Goal: Transaction & Acquisition: Purchase product/service

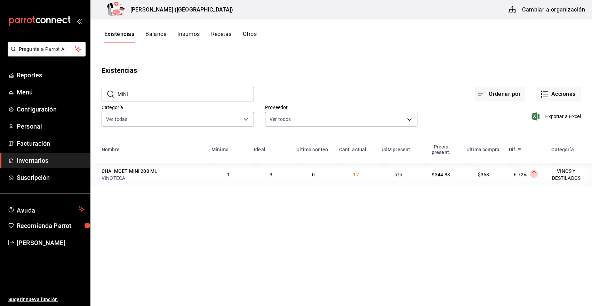
click at [41, 160] on span "Inventarios" at bounding box center [51, 160] width 68 height 9
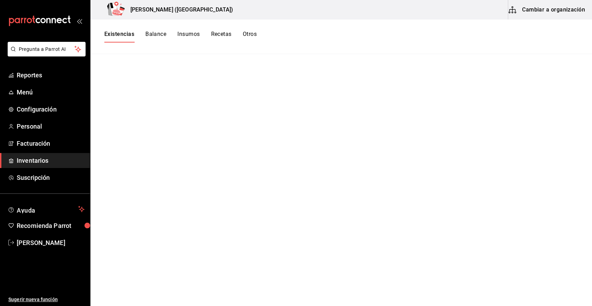
click at [39, 159] on span "Inventarios" at bounding box center [51, 160] width 68 height 9
click at [128, 33] on button "Existencias" at bounding box center [119, 37] width 30 height 12
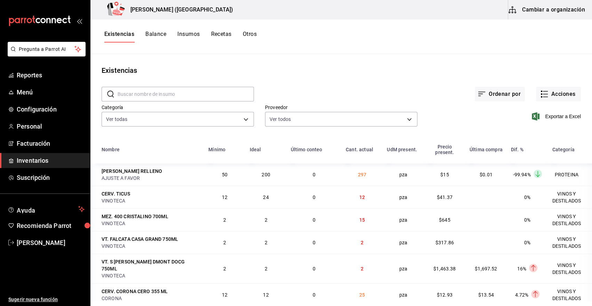
click at [38, 161] on span "Inventarios" at bounding box center [51, 160] width 68 height 9
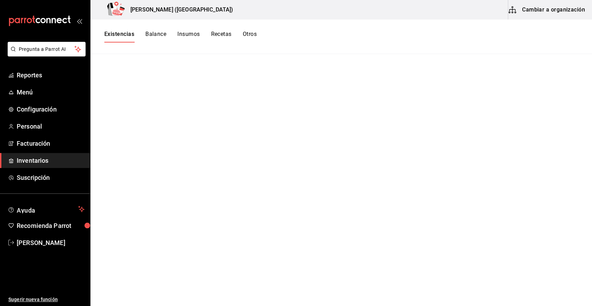
click at [128, 32] on button "Existencias" at bounding box center [119, 37] width 30 height 12
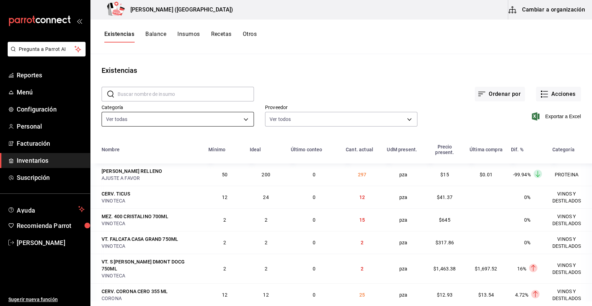
click at [224, 122] on body "Pregunta a Parrot AI Reportes Menú Configuración Personal Facturación Inventari…" at bounding box center [296, 150] width 592 height 301
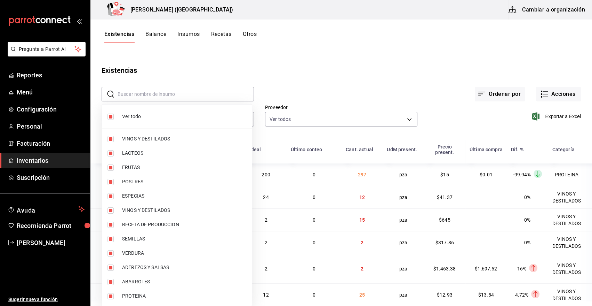
click at [111, 116] on input "checkbox" at bounding box center [111, 116] width 6 height 6
checkbox input "false"
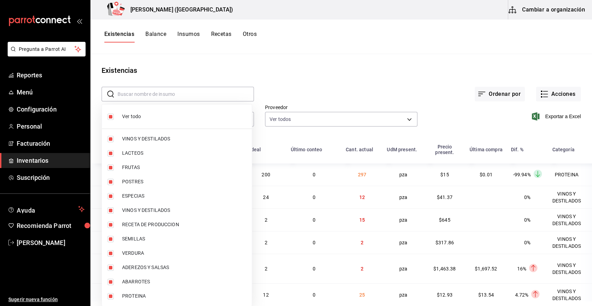
checkbox input "false"
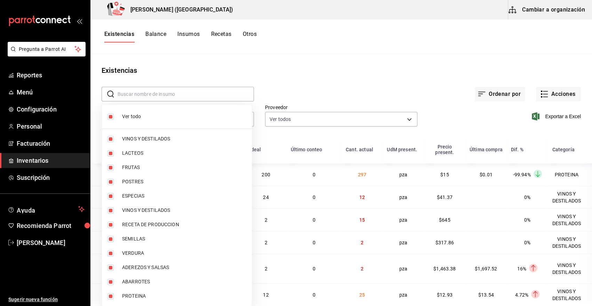
checkbox input "false"
click at [111, 296] on input "checkbox" at bounding box center [111, 296] width 6 height 6
checkbox input "true"
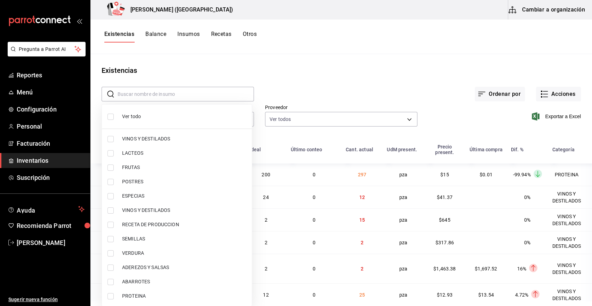
type input "3e90cef9-1dc9-474d-8316-d124f624c148"
click at [275, 88] on div at bounding box center [296, 153] width 592 height 306
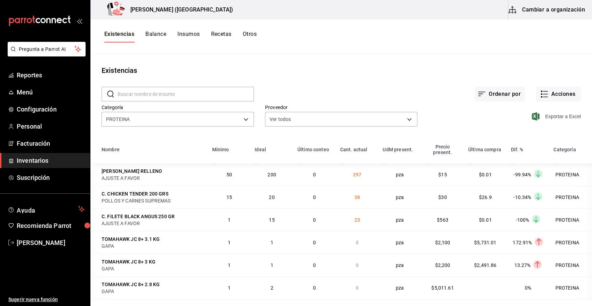
click at [532, 114] on icon "button" at bounding box center [536, 116] width 8 height 8
click at [39, 161] on span "Inventarios" at bounding box center [51, 160] width 68 height 9
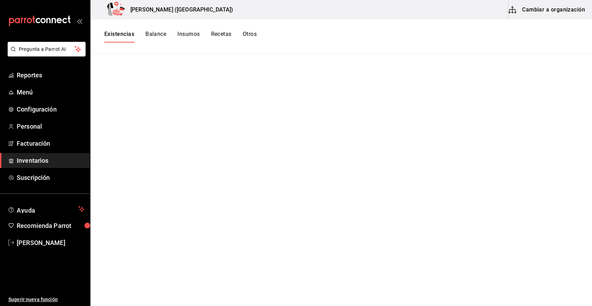
click at [124, 37] on button "Existencias" at bounding box center [119, 37] width 30 height 12
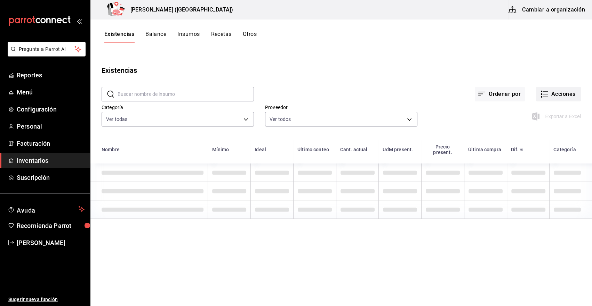
click at [568, 94] on button "Acciones" at bounding box center [558, 94] width 45 height 15
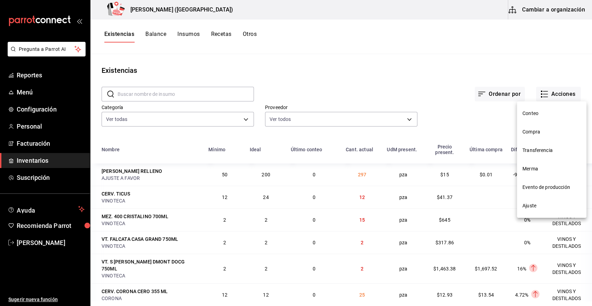
click at [538, 130] on span "Compra" at bounding box center [552, 131] width 58 height 7
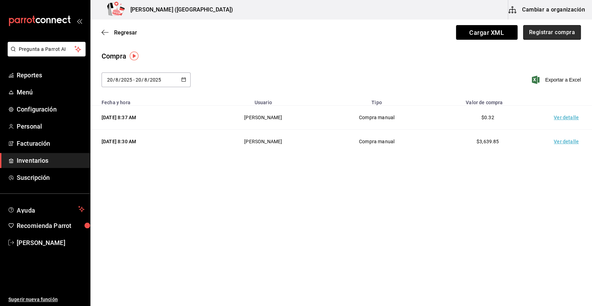
click at [560, 33] on button "Registrar compra" at bounding box center [552, 32] width 58 height 15
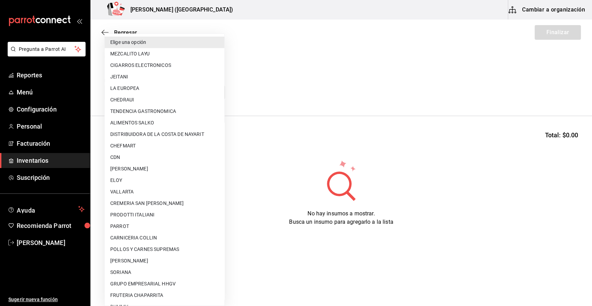
click at [146, 89] on body "Pregunta a Parrot AI Reportes Menú Configuración Personal Facturación Inventari…" at bounding box center [296, 133] width 592 height 266
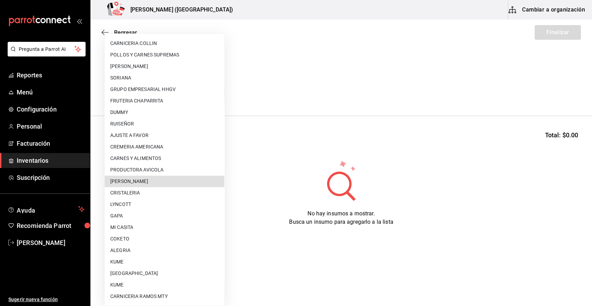
scroll to position [355, 0]
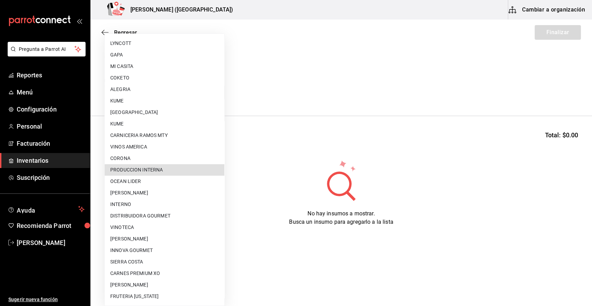
click at [163, 169] on li "PRODUCCION INTERNA" at bounding box center [165, 169] width 120 height 11
type input "ca5c8321-042a-43fe-a3bd-6967aa3ca48f"
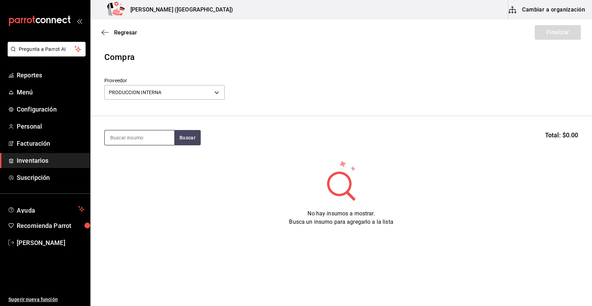
click at [133, 139] on input at bounding box center [140, 137] width 70 height 15
type input "PAN"
click at [188, 137] on button "Buscar" at bounding box center [187, 137] width 26 height 15
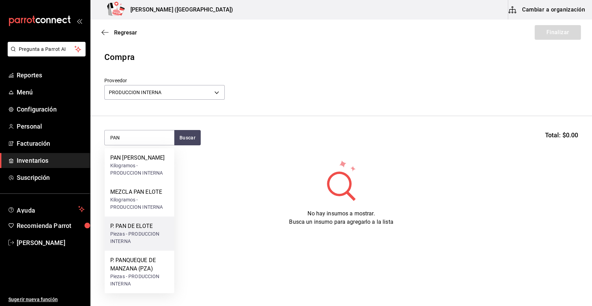
click at [150, 227] on div "P. PAN DE ELOTE" at bounding box center [139, 226] width 58 height 8
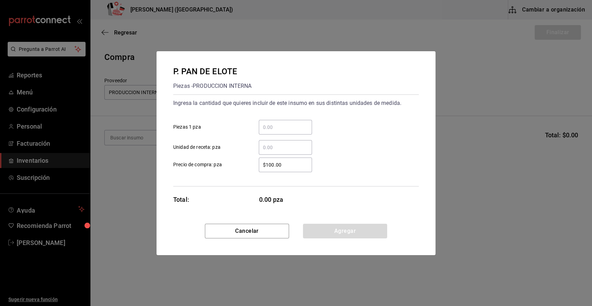
click at [287, 125] on input "​ Piezas 1 pza" at bounding box center [285, 127] width 53 height 8
type input "9"
drag, startPoint x: 289, startPoint y: 166, endPoint x: 219, endPoint y: 168, distance: 70.0
click at [220, 169] on label "$100.00 ​ Precio de compra: pza" at bounding box center [242, 164] width 139 height 15
type input "$0.01"
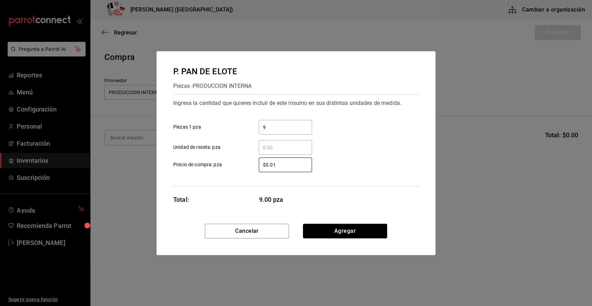
click at [321, 230] on button "Agregar" at bounding box center [345, 230] width 84 height 15
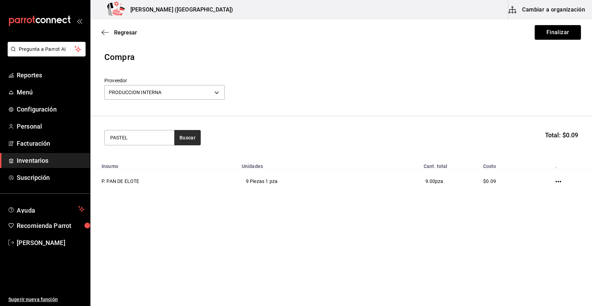
type input "PASTEL"
click at [182, 139] on button "Buscar" at bounding box center [187, 137] width 26 height 15
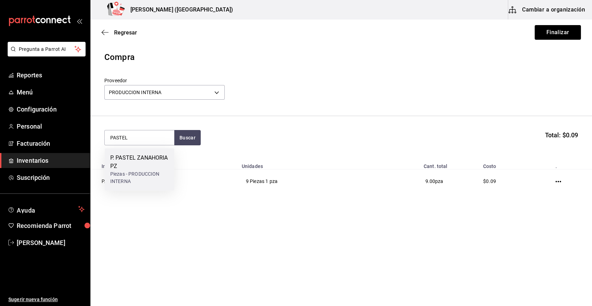
click at [145, 156] on div "P. PASTEL ZANAHORIA PZ" at bounding box center [139, 161] width 58 height 17
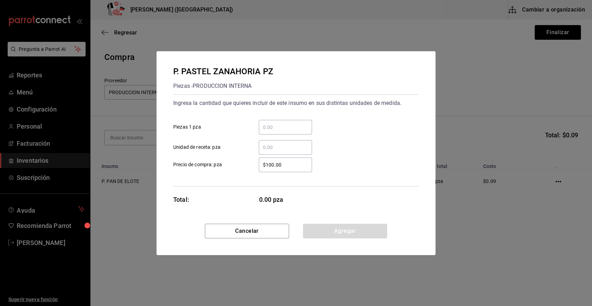
click at [299, 127] on input "​ Piezas 1 pza" at bounding box center [285, 127] width 53 height 8
type input "6"
drag, startPoint x: 287, startPoint y: 167, endPoint x: 255, endPoint y: 170, distance: 31.9
click at [255, 170] on div "$100.00 ​" at bounding box center [280, 164] width 64 height 15
type input "$0.01"
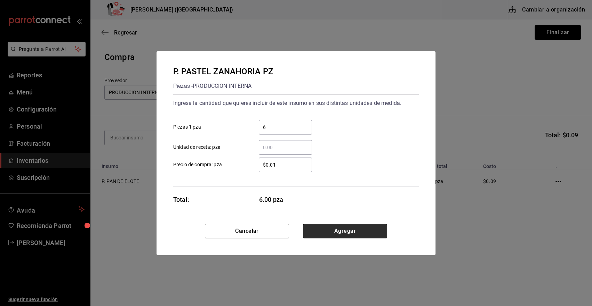
click at [341, 235] on button "Agregar" at bounding box center [345, 230] width 84 height 15
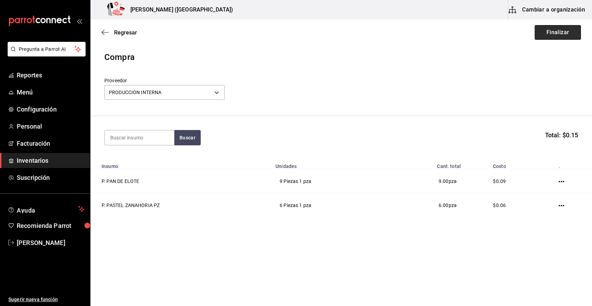
click at [552, 30] on button "Finalizar" at bounding box center [558, 32] width 46 height 15
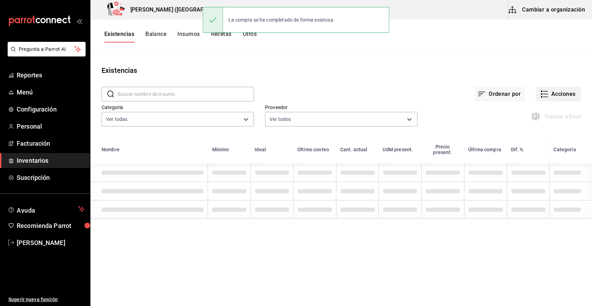
click at [566, 97] on button "Acciones" at bounding box center [558, 94] width 45 height 15
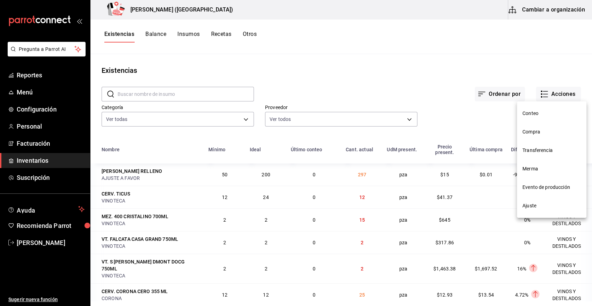
click at [530, 134] on span "Compra" at bounding box center [552, 131] width 58 height 7
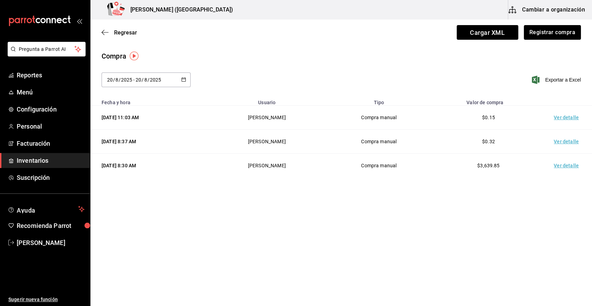
click at [566, 116] on td "Ver detalle" at bounding box center [568, 117] width 49 height 24
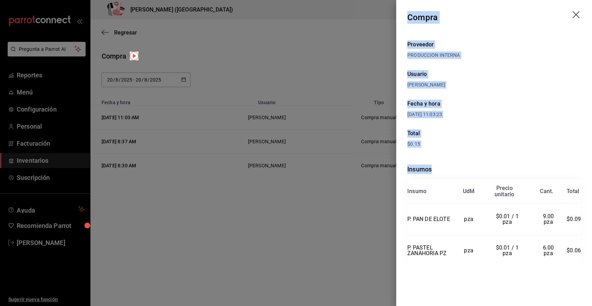
drag, startPoint x: 408, startPoint y: 15, endPoint x: 587, endPoint y: 255, distance: 299.7
click at [587, 255] on div "Compra Proveedor PRODUCCION INTERNA Usuario [PERSON_NAME] y hora [DATE] 11:03:2…" at bounding box center [494, 153] width 196 height 306
click at [577, 16] on icon "drag" at bounding box center [576, 14] width 7 height 7
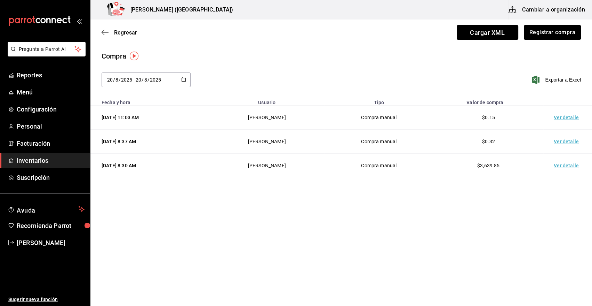
click at [39, 160] on span "Inventarios" at bounding box center [51, 160] width 68 height 9
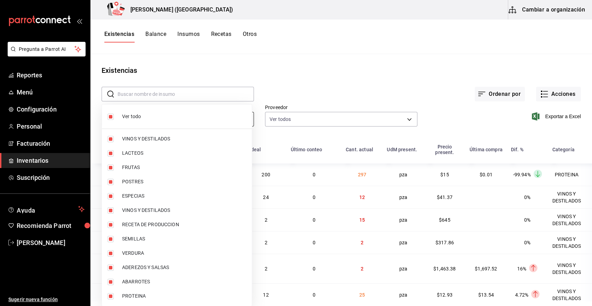
click at [124, 119] on body "Pregunta a Parrot AI Reportes Menú Configuración Personal Facturación Inventari…" at bounding box center [296, 150] width 592 height 301
click at [112, 117] on input "checkbox" at bounding box center [111, 116] width 6 height 6
checkbox input "false"
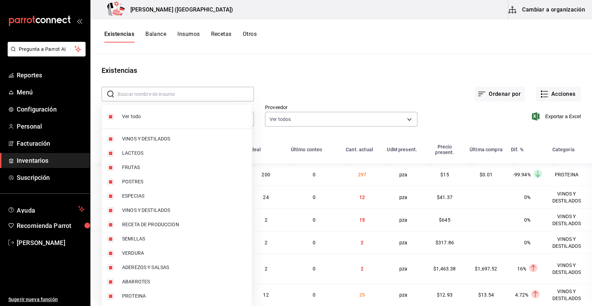
checkbox input "false"
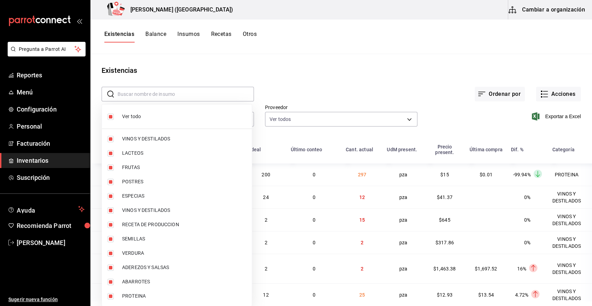
checkbox input "false"
click at [111, 295] on input "checkbox" at bounding box center [111, 296] width 6 height 6
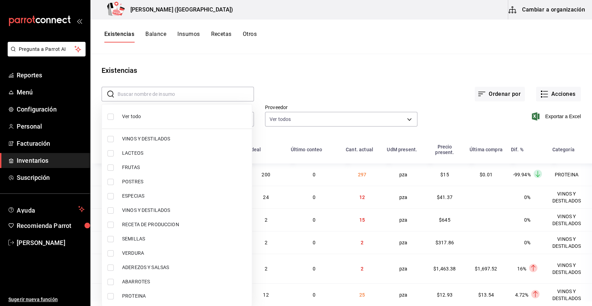
checkbox input "true"
type input "3e90cef9-1dc9-474d-8316-d124f624c148"
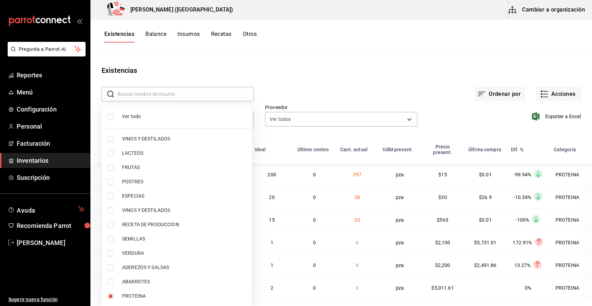
click at [312, 80] on div at bounding box center [296, 153] width 592 height 306
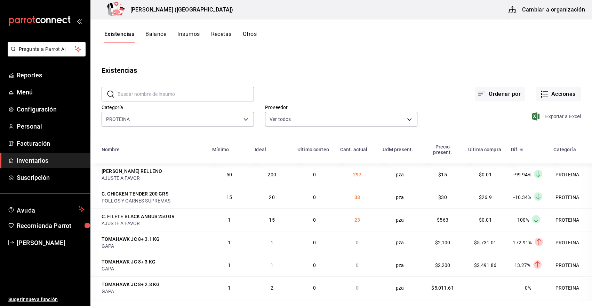
click at [534, 119] on icon "button" at bounding box center [536, 116] width 8 height 8
